Goal: Task Accomplishment & Management: Complete application form

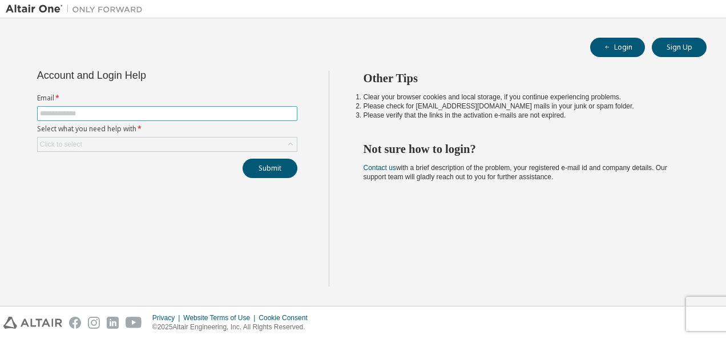
click at [218, 108] on span at bounding box center [167, 113] width 260 height 15
click at [212, 115] on input "text" at bounding box center [167, 113] width 254 height 9
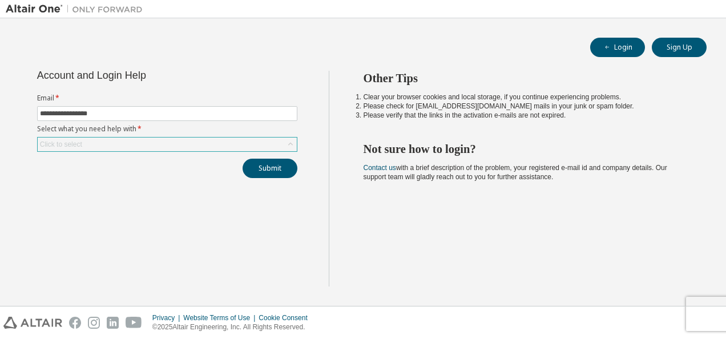
click at [168, 140] on div "Click to select" at bounding box center [167, 145] width 259 height 14
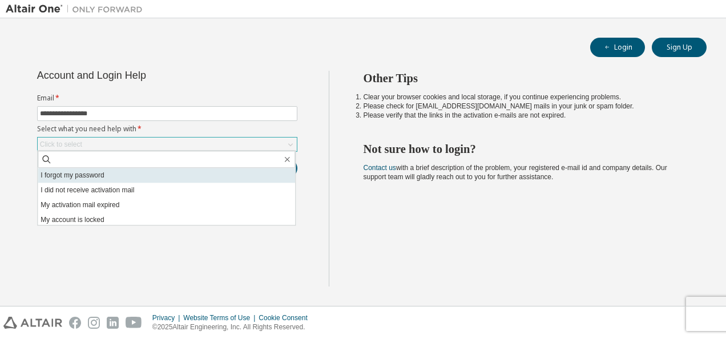
click at [160, 171] on li "I forgot my password" at bounding box center [166, 175] width 257 height 15
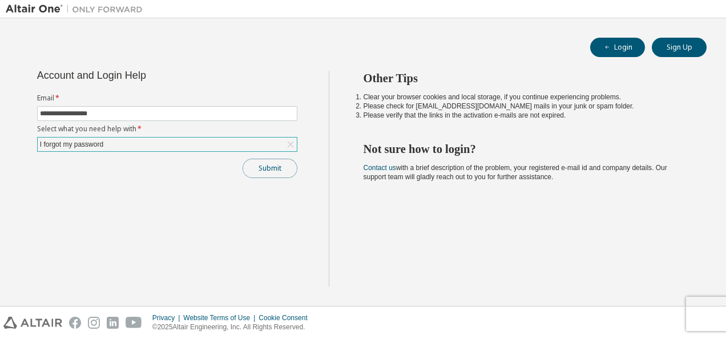
click at [285, 165] on button "Submit" at bounding box center [269, 168] width 55 height 19
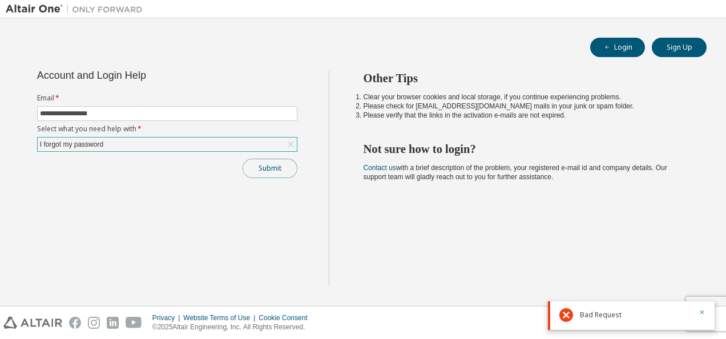
click at [269, 175] on button "Submit" at bounding box center [269, 168] width 55 height 19
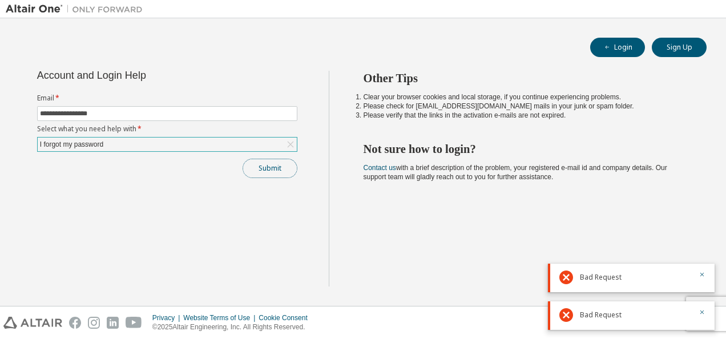
click at [269, 175] on button "Submit" at bounding box center [269, 168] width 55 height 19
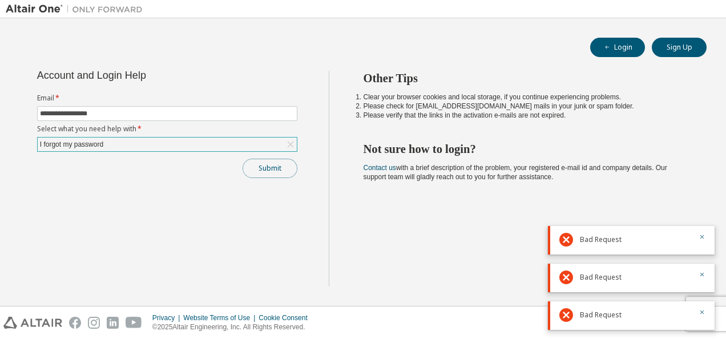
click at [268, 174] on button "Submit" at bounding box center [269, 168] width 55 height 19
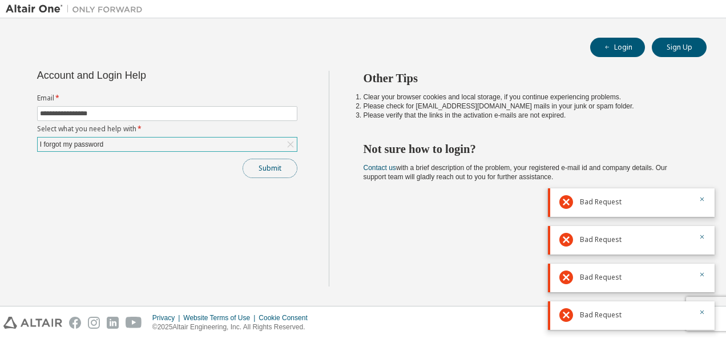
click at [268, 174] on button "Submit" at bounding box center [269, 168] width 55 height 19
click at [268, 174] on div "Submit" at bounding box center [167, 168] width 260 height 19
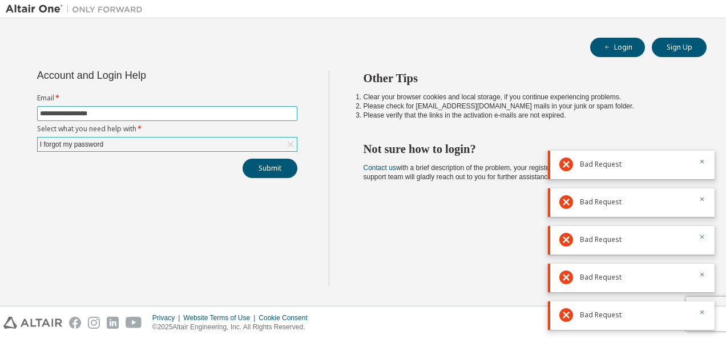
click at [145, 113] on input "**********" at bounding box center [167, 113] width 254 height 9
type input "**********"
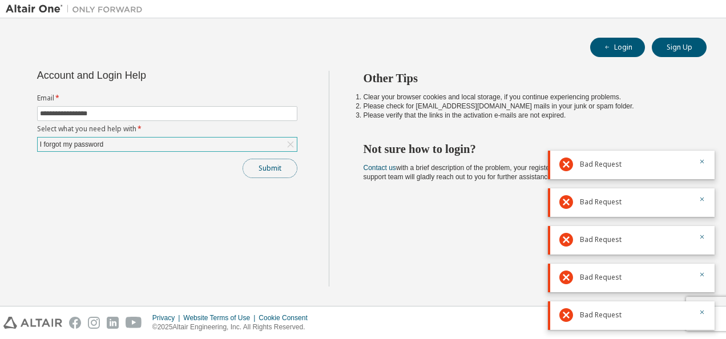
click at [268, 159] on button "Submit" at bounding box center [269, 168] width 55 height 19
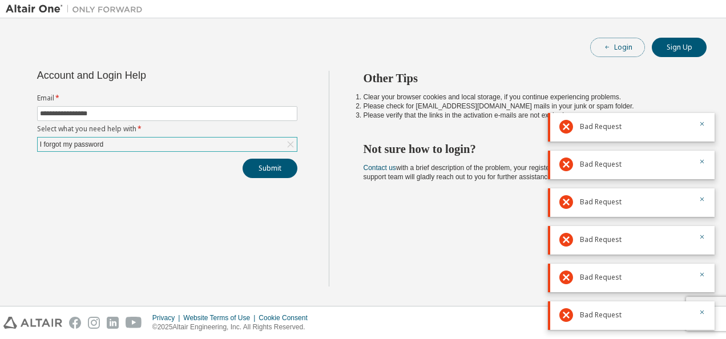
click at [615, 47] on button "Login" at bounding box center [617, 47] width 55 height 19
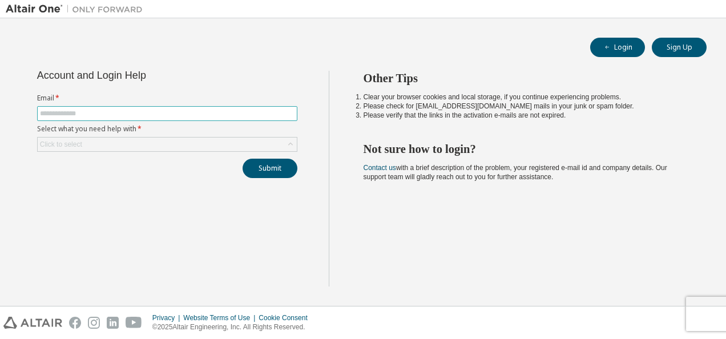
click at [130, 115] on input "text" at bounding box center [167, 113] width 254 height 9
type input "**********"
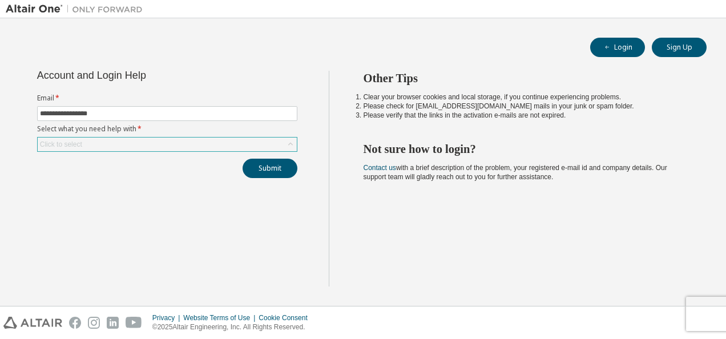
click at [175, 140] on div "Click to select" at bounding box center [167, 145] width 259 height 14
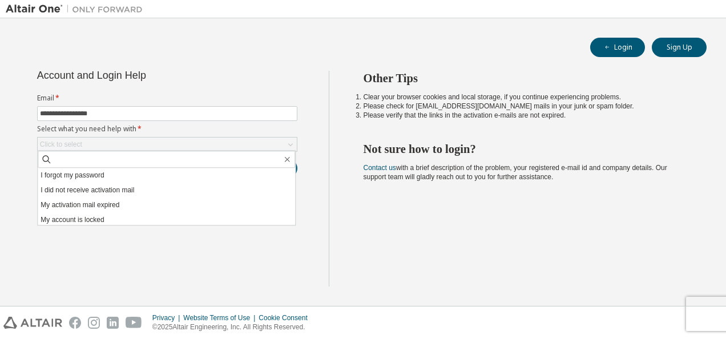
drag, startPoint x: 140, startPoint y: 189, endPoint x: 187, endPoint y: 180, distance: 48.2
click at [140, 189] on li "I did not receive activation mail" at bounding box center [166, 190] width 257 height 15
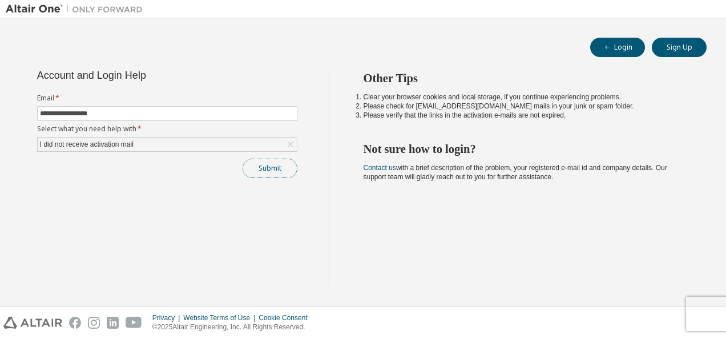
click at [265, 172] on button "Submit" at bounding box center [269, 168] width 55 height 19
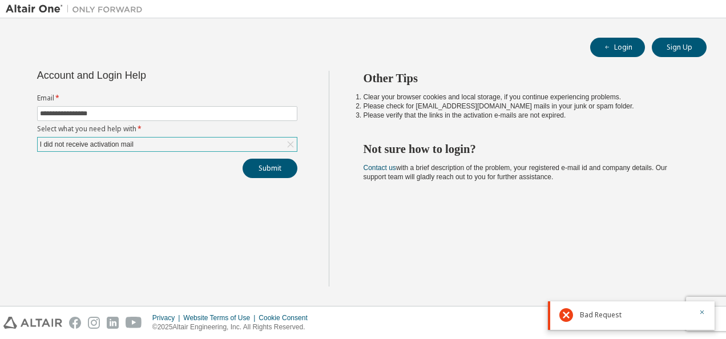
click at [203, 143] on div "I did not receive activation mail" at bounding box center [167, 145] width 259 height 14
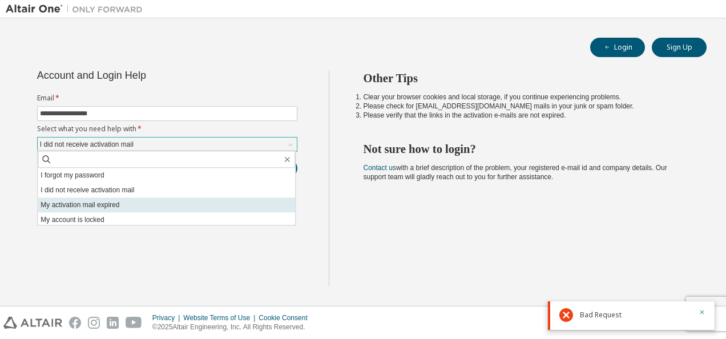
click at [125, 208] on li "My activation mail expired" at bounding box center [166, 204] width 257 height 15
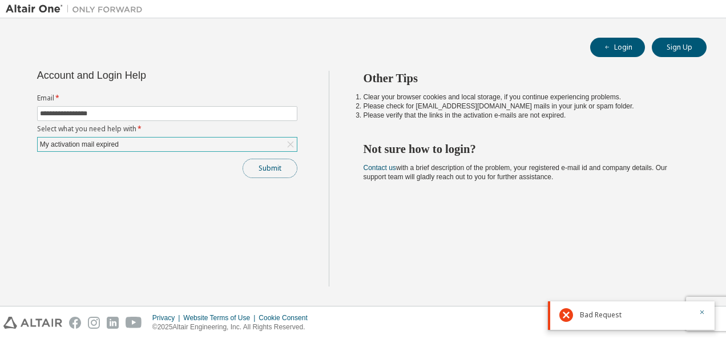
click at [280, 166] on button "Submit" at bounding box center [269, 168] width 55 height 19
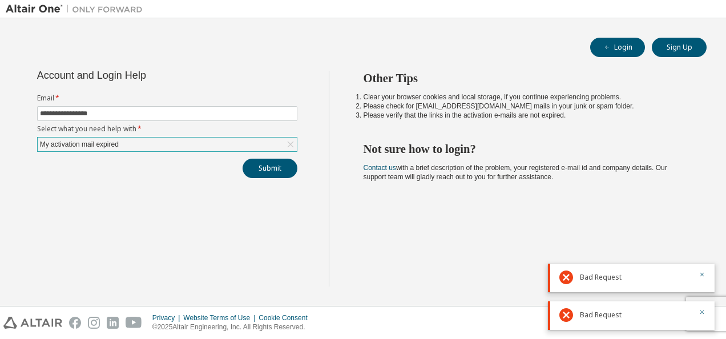
click at [193, 145] on div "My activation mail expired" at bounding box center [167, 145] width 259 height 14
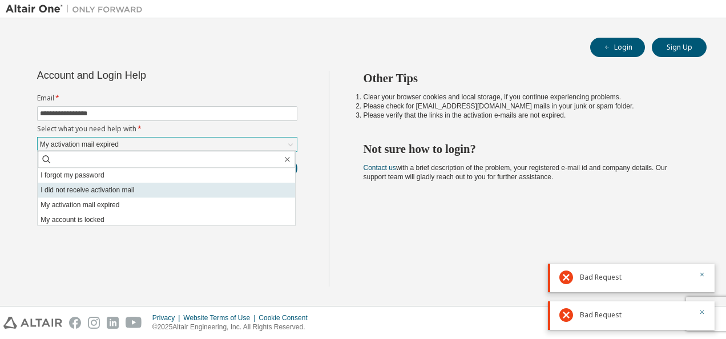
click at [172, 189] on li "I did not receive activation mail" at bounding box center [166, 190] width 257 height 15
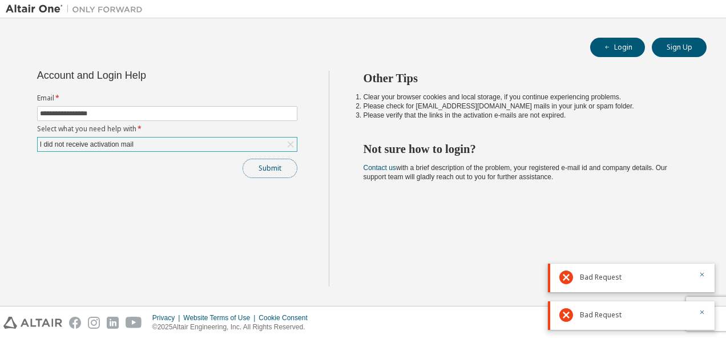
click at [276, 162] on button "Submit" at bounding box center [269, 168] width 55 height 19
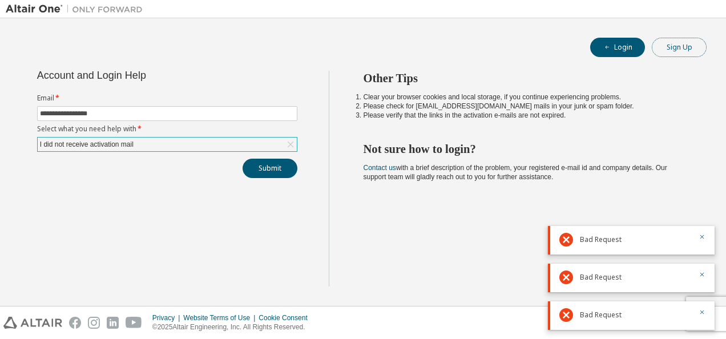
click at [679, 51] on button "Sign Up" at bounding box center [679, 47] width 55 height 19
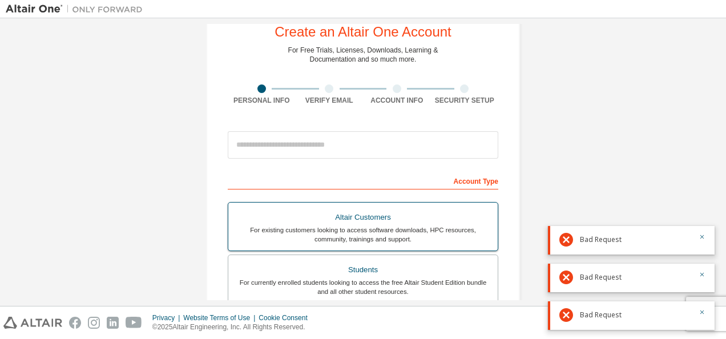
scroll to position [57, 0]
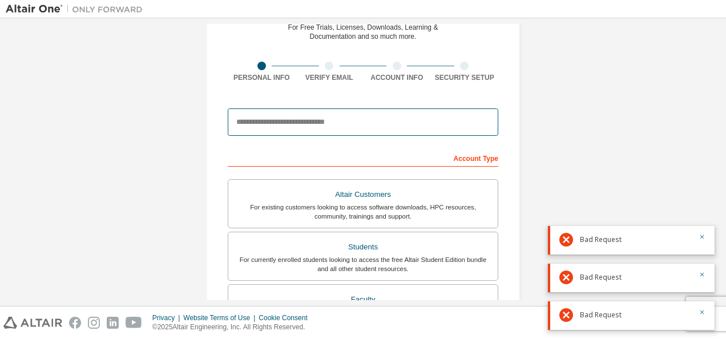
click at [389, 126] on input "email" at bounding box center [363, 121] width 270 height 27
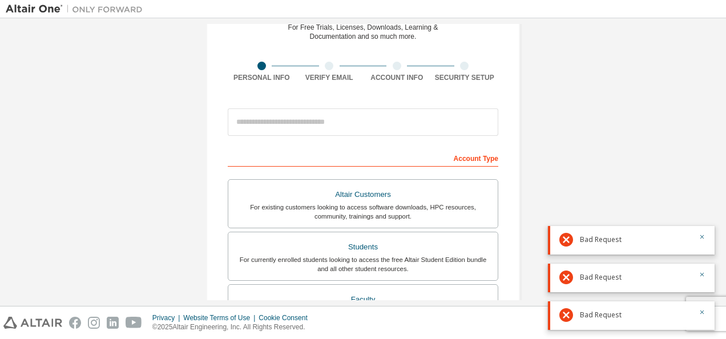
click at [567, 108] on div "Create an Altair One Account For Free Trials, Licenses, Downloads, Learning & D…" at bounding box center [363, 269] width 714 height 604
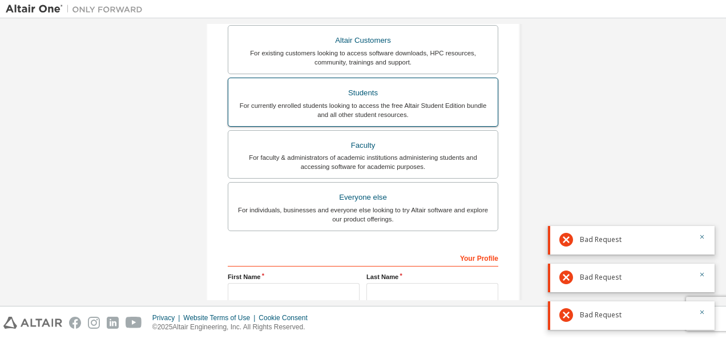
click at [389, 88] on div "Students" at bounding box center [363, 93] width 256 height 16
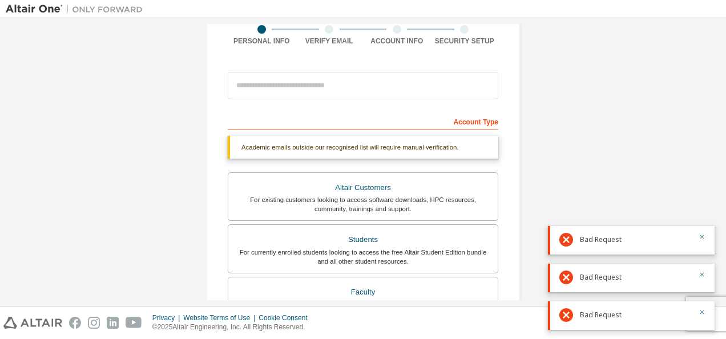
scroll to position [69, 0]
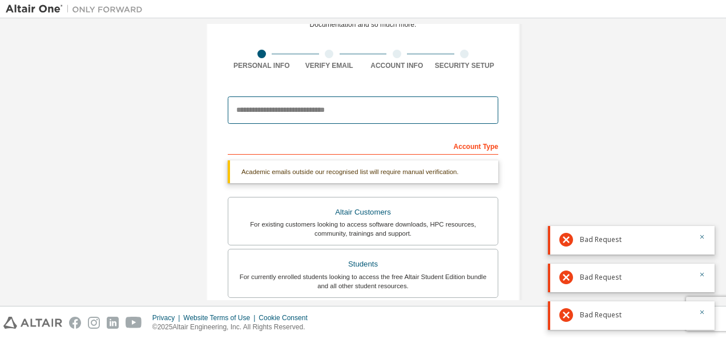
click at [322, 112] on input "email" at bounding box center [363, 109] width 270 height 27
type input "**********"
type input "*********"
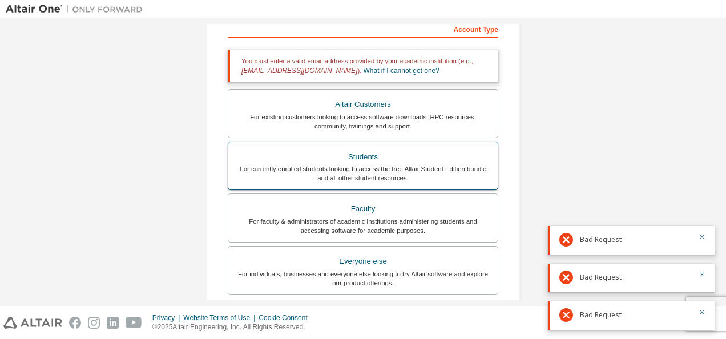
scroll to position [228, 0]
